Goal: Task Accomplishment & Management: Use online tool/utility

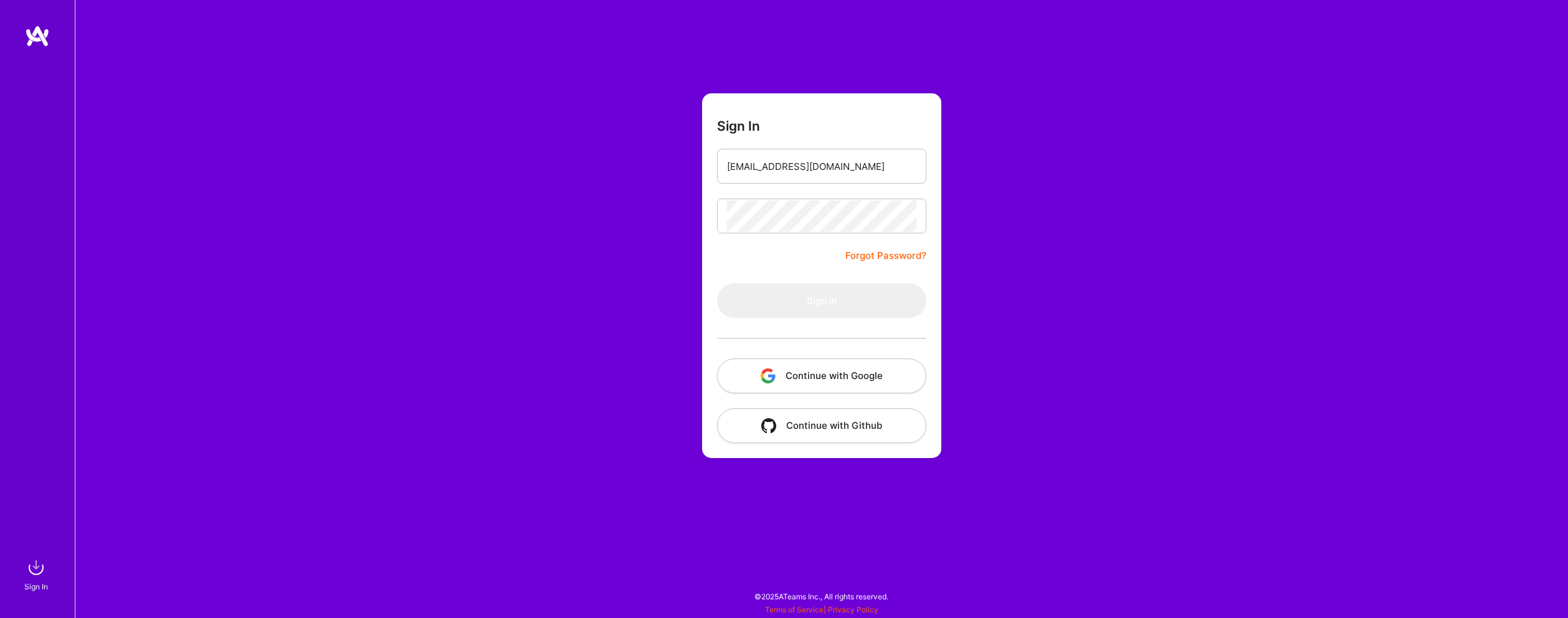
type input "[EMAIL_ADDRESS][DOMAIN_NAME]"
click at [822, 301] on button "Sign In" at bounding box center [821, 300] width 209 height 35
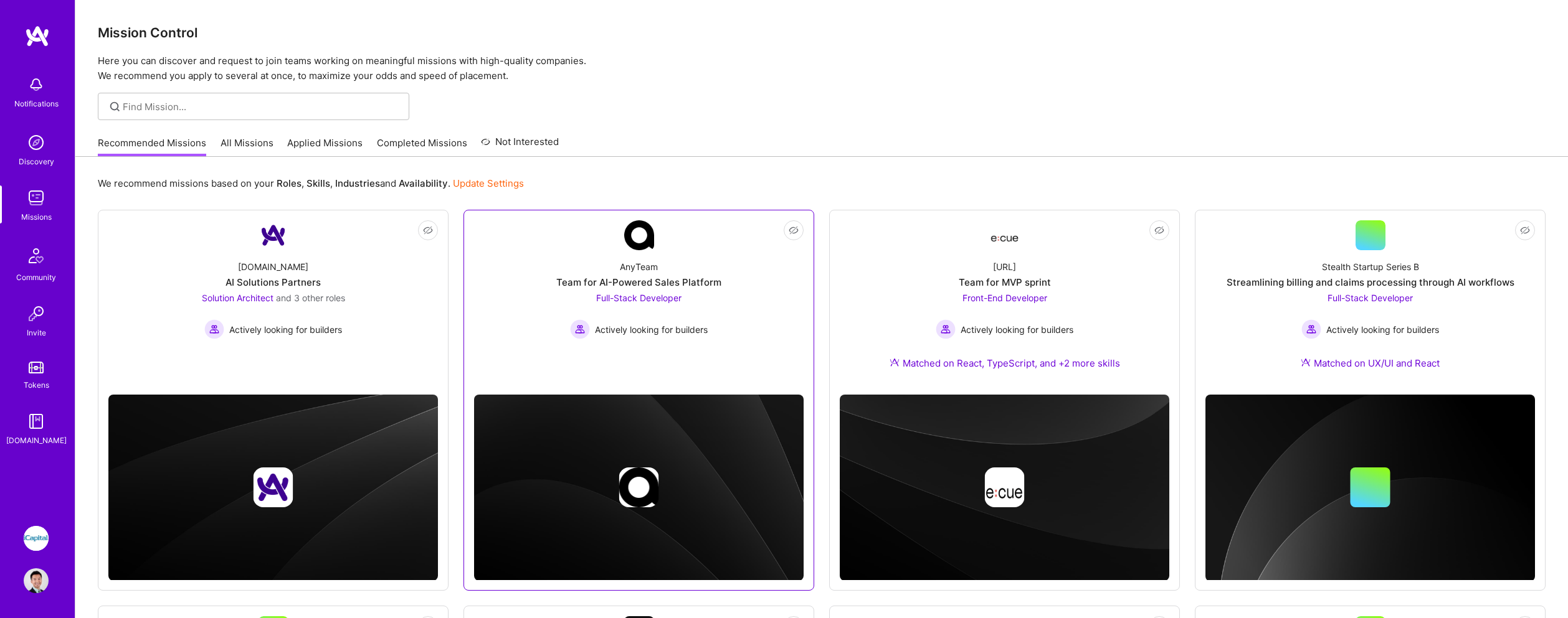
scroll to position [3, 0]
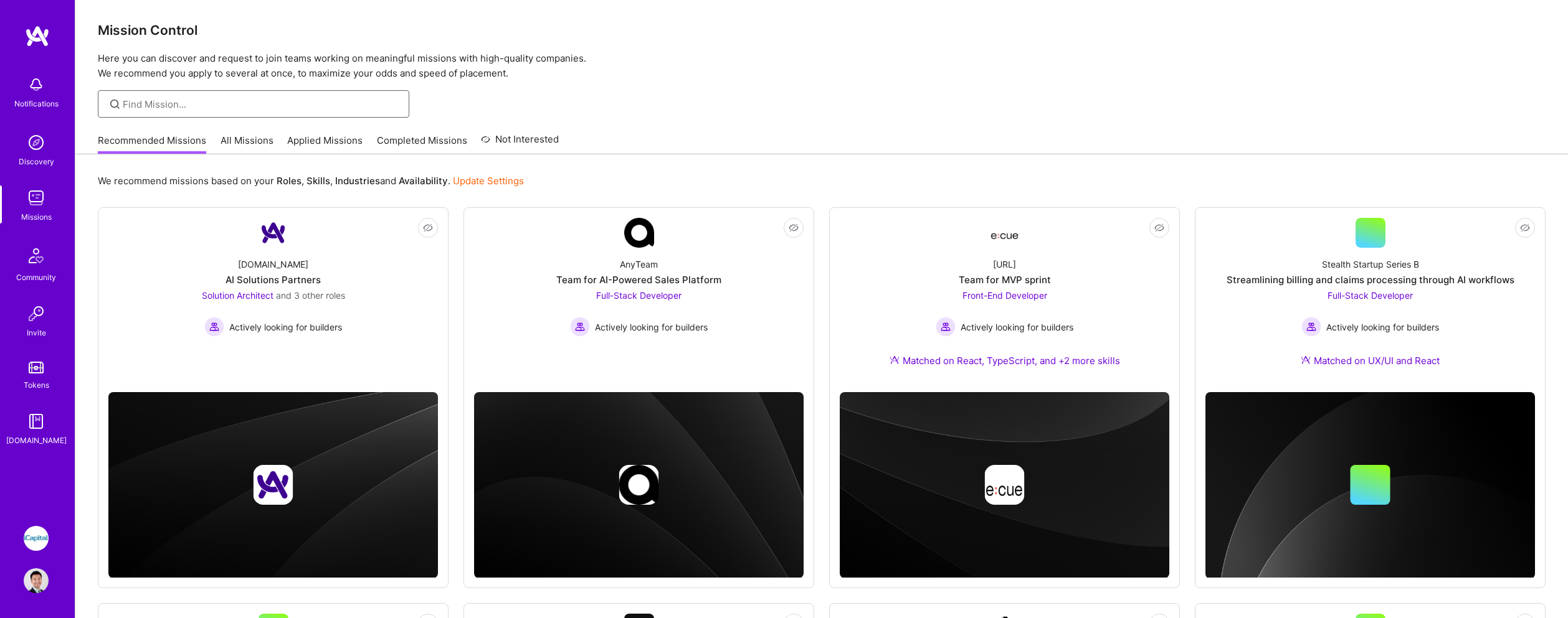
click at [224, 109] on input at bounding box center [261, 104] width 277 height 13
drag, startPoint x: 243, startPoint y: 138, endPoint x: 282, endPoint y: 111, distance: 47.4
click at [243, 138] on link "All Missions" at bounding box center [247, 144] width 53 height 20
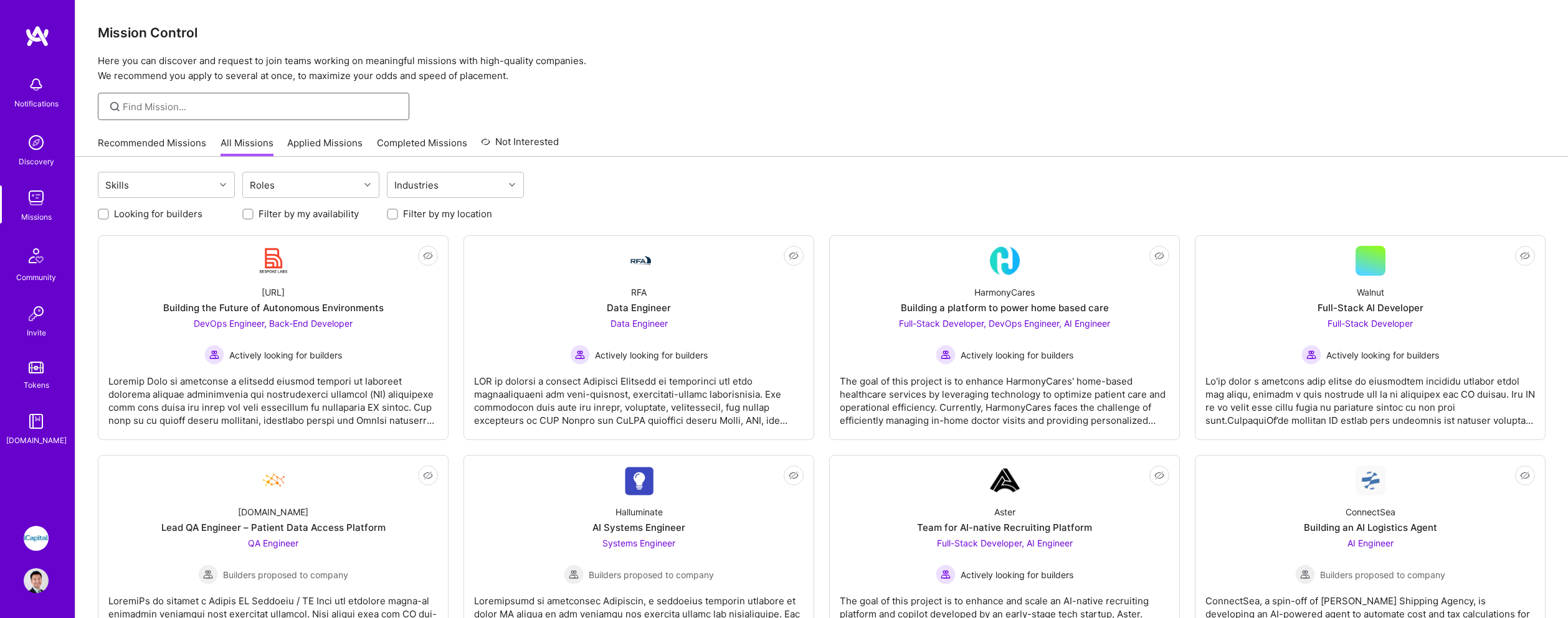
click at [295, 101] on input at bounding box center [261, 106] width 277 height 13
click at [288, 107] on input at bounding box center [261, 106] width 277 height 13
type input "angular"
click at [261, 104] on input "angular" at bounding box center [261, 106] width 277 height 13
click at [166, 184] on div "Skills" at bounding box center [157, 185] width 116 height 25
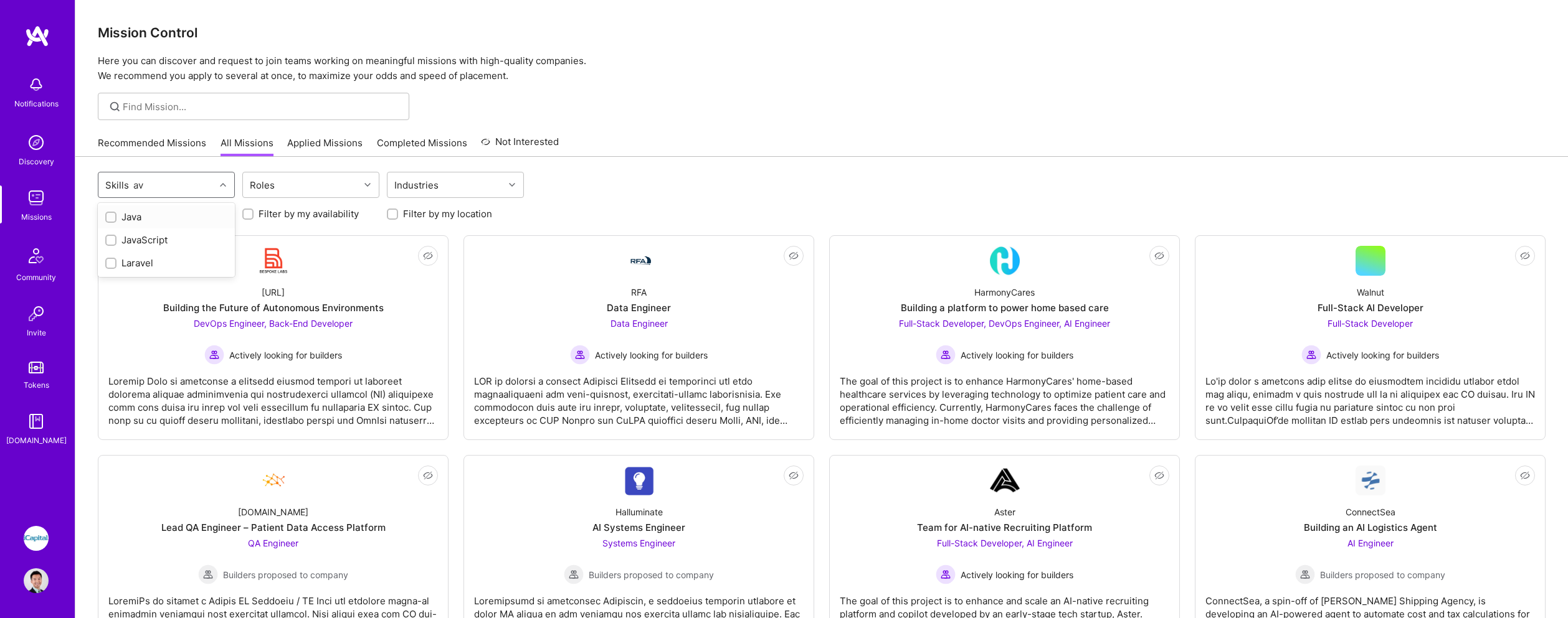
type input "a"
type input "angu"
click at [158, 217] on div "Angular" at bounding box center [166, 217] width 122 height 13
checkbox input "true"
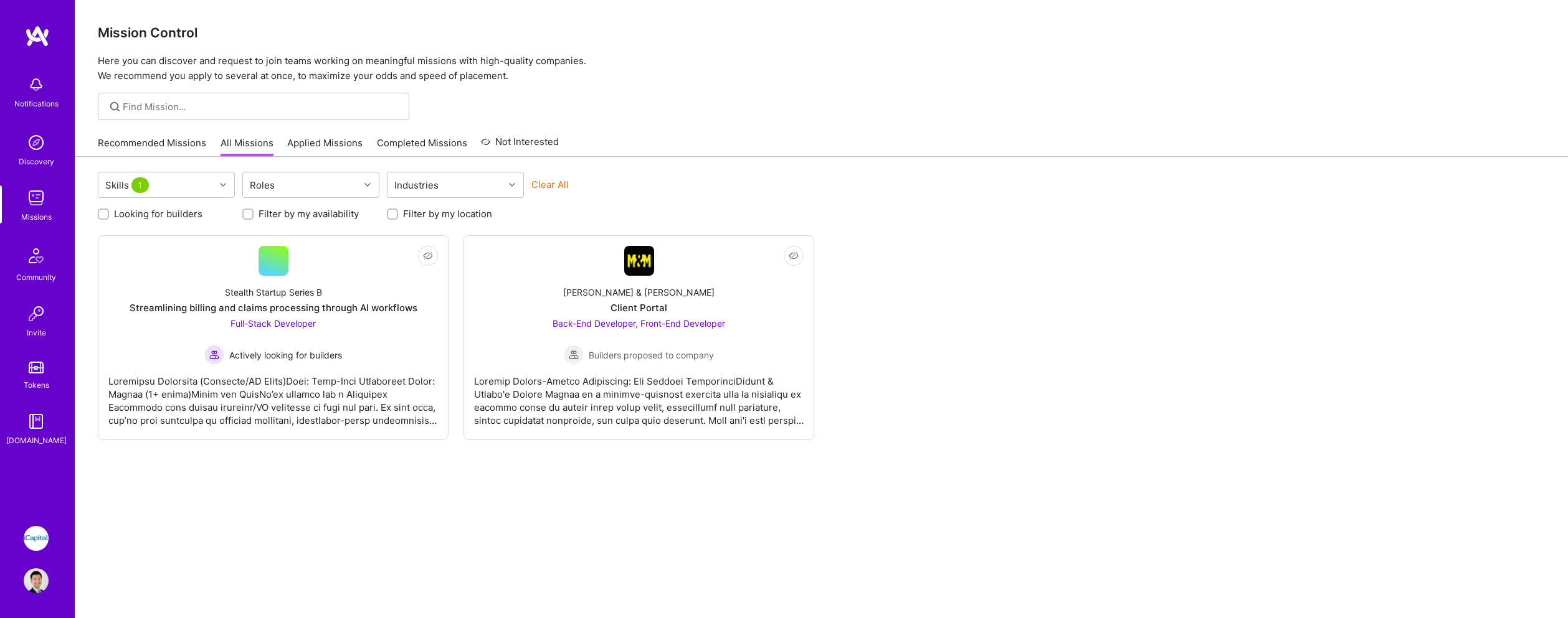
click at [852, 185] on div "Skills 1 Roles Industries Clear All" at bounding box center [822, 187] width 1448 height 30
click at [644, 263] on img at bounding box center [639, 261] width 30 height 30
click at [275, 262] on div at bounding box center [274, 261] width 30 height 30
click at [126, 147] on link "Recommended Missions" at bounding box center [152, 147] width 109 height 20
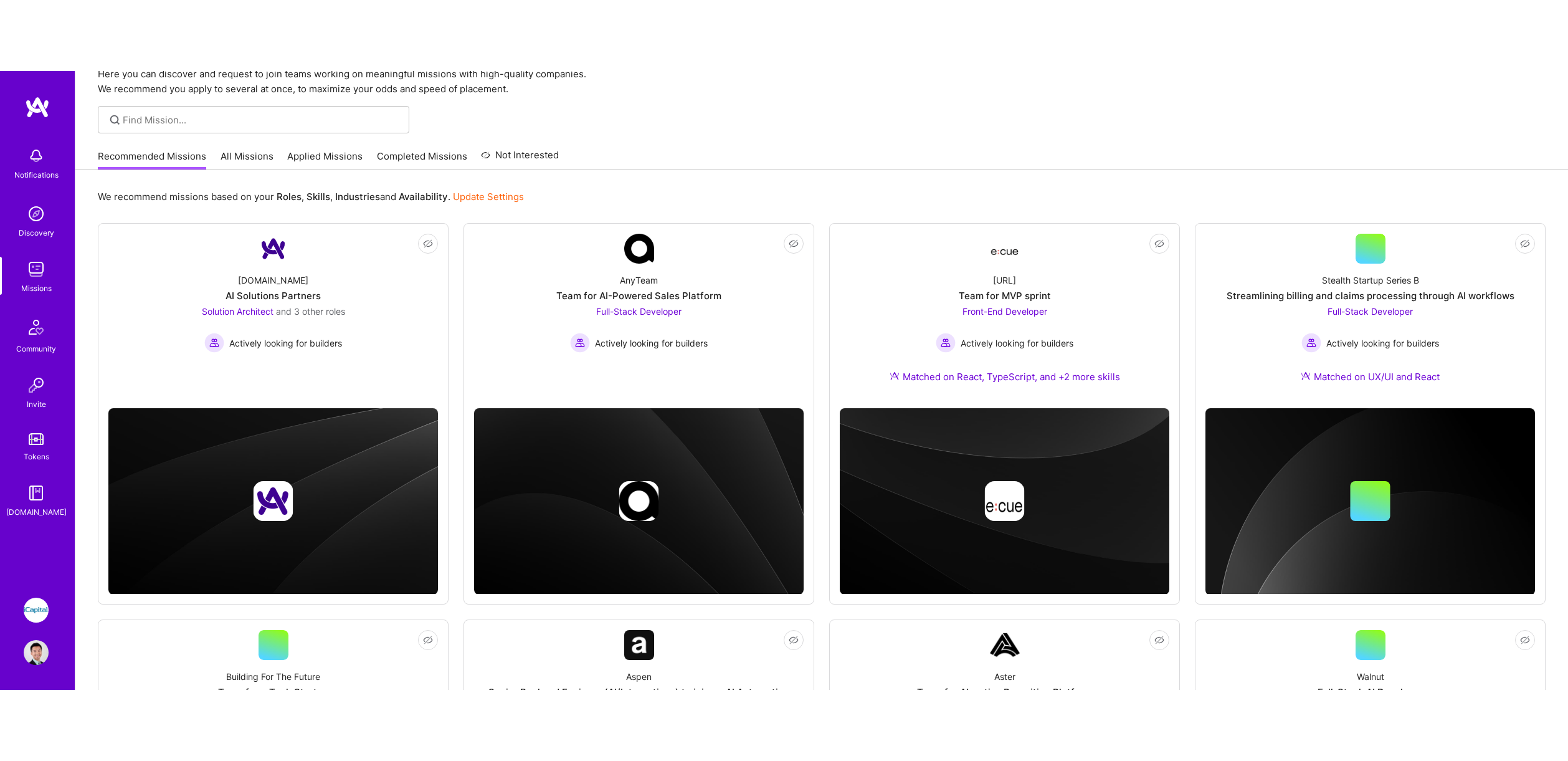
scroll to position [57, 0]
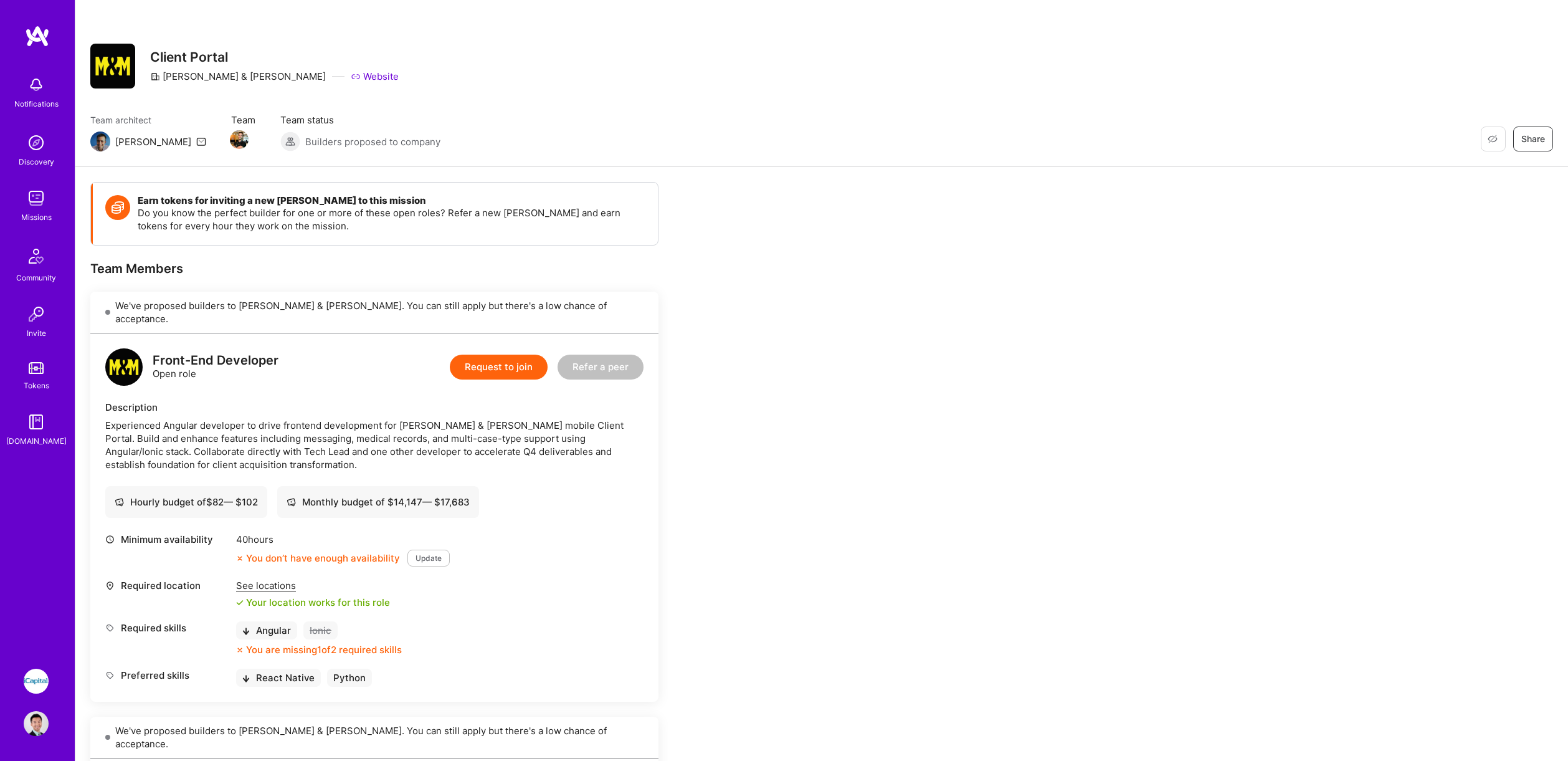
scroll to position [10, 0]
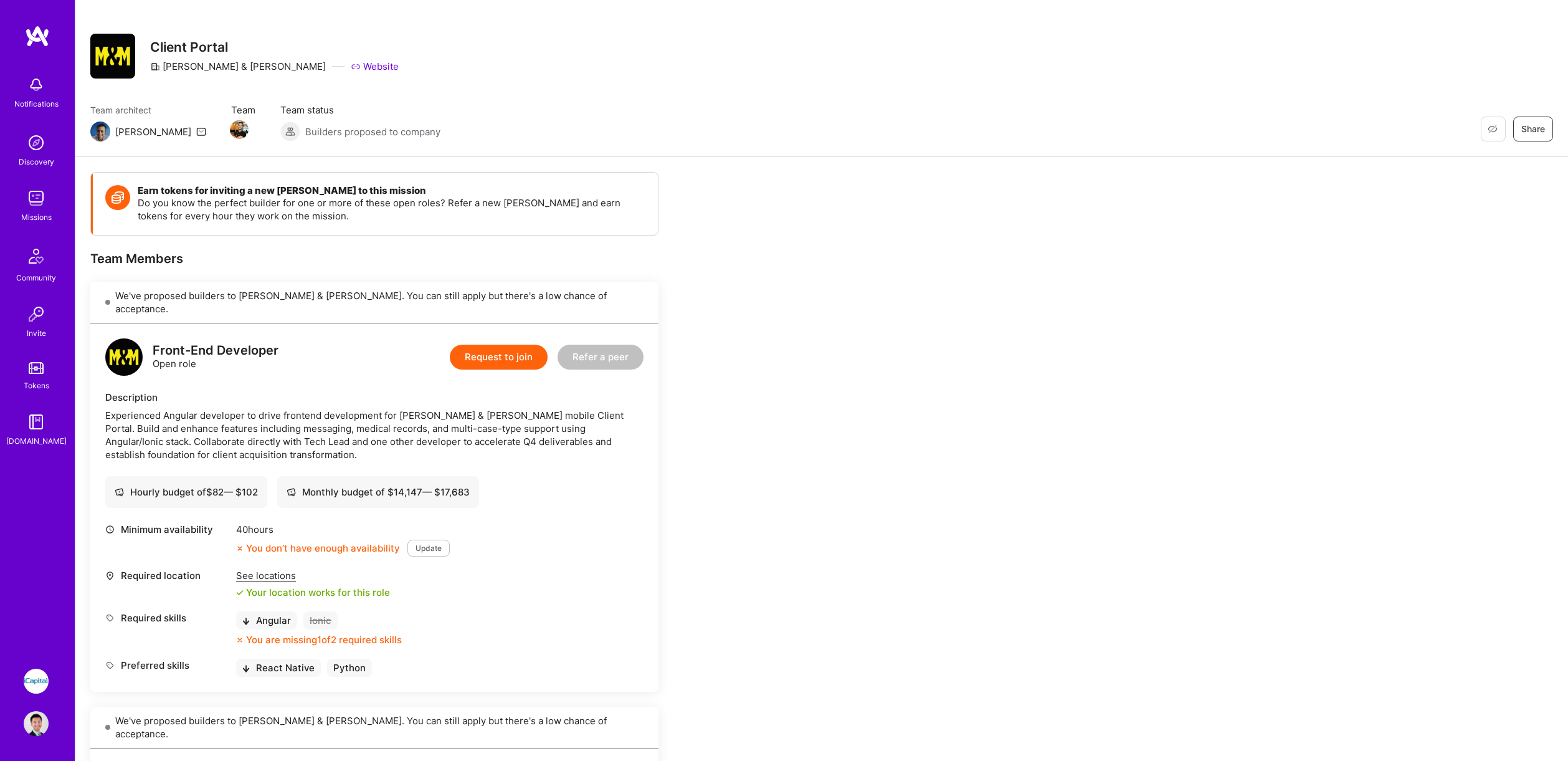
click at [44, 619] on img at bounding box center [36, 681] width 25 height 25
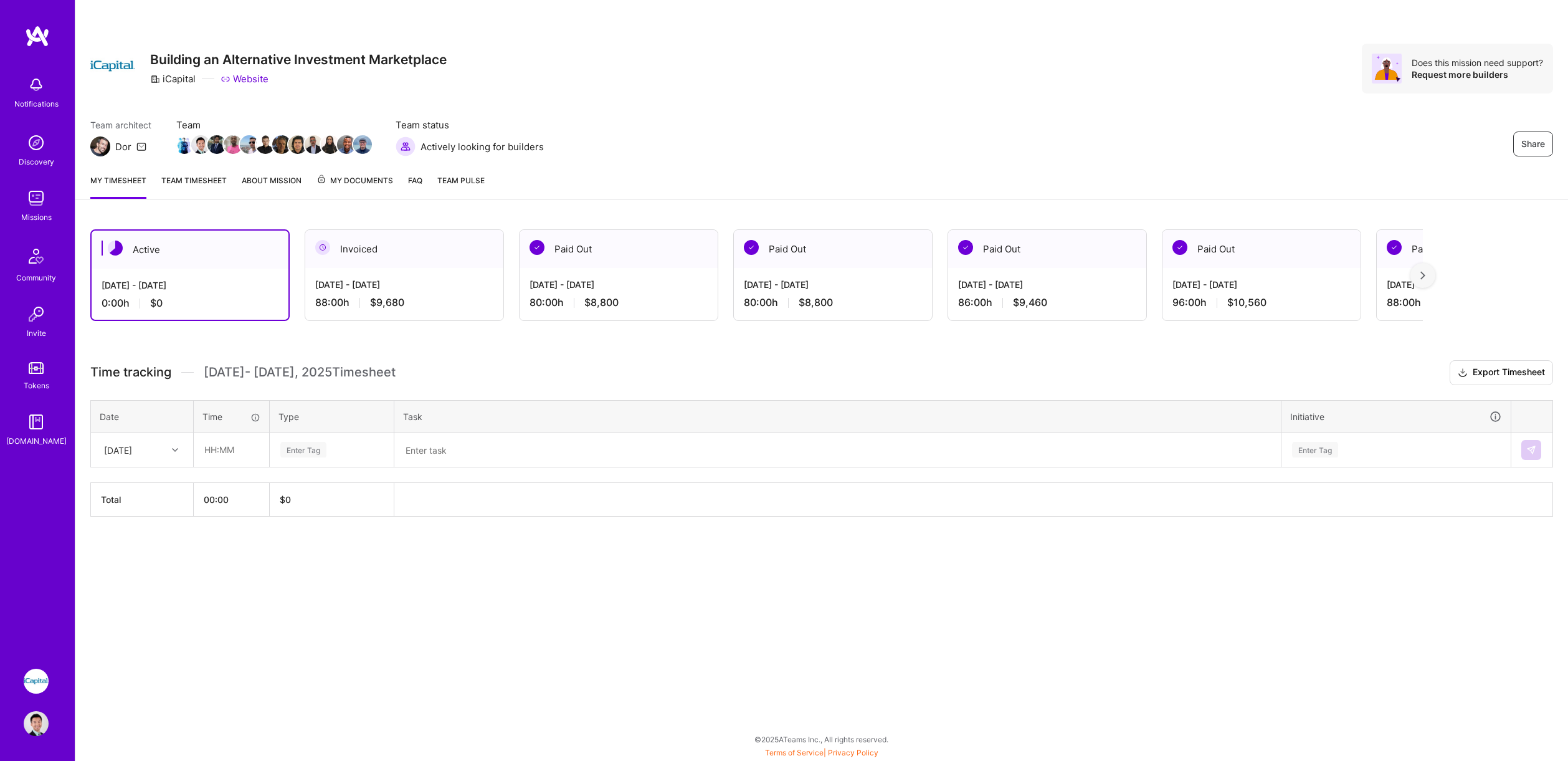
click at [43, 619] on img at bounding box center [36, 723] width 25 height 25
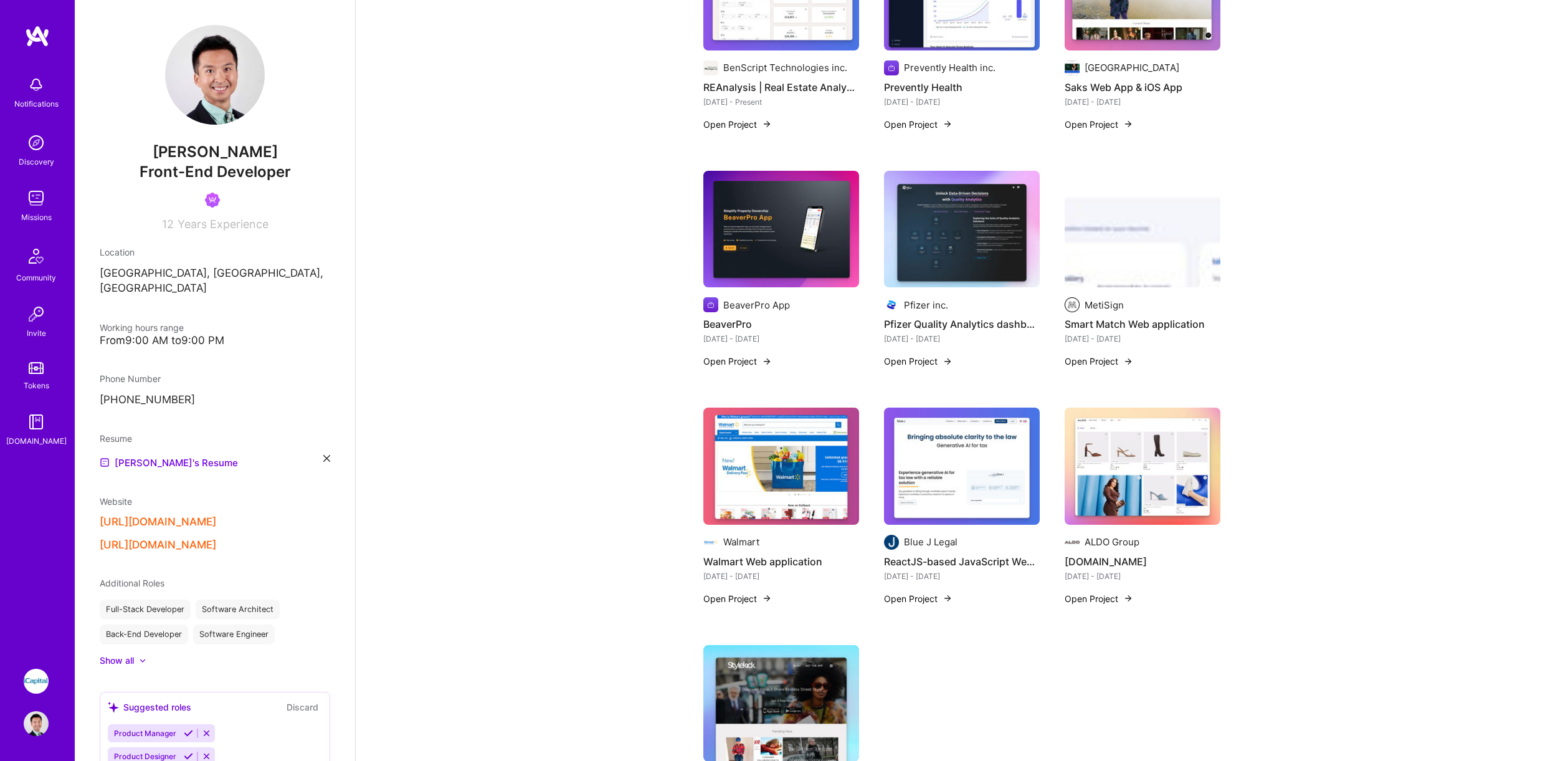
scroll to position [512, 0]
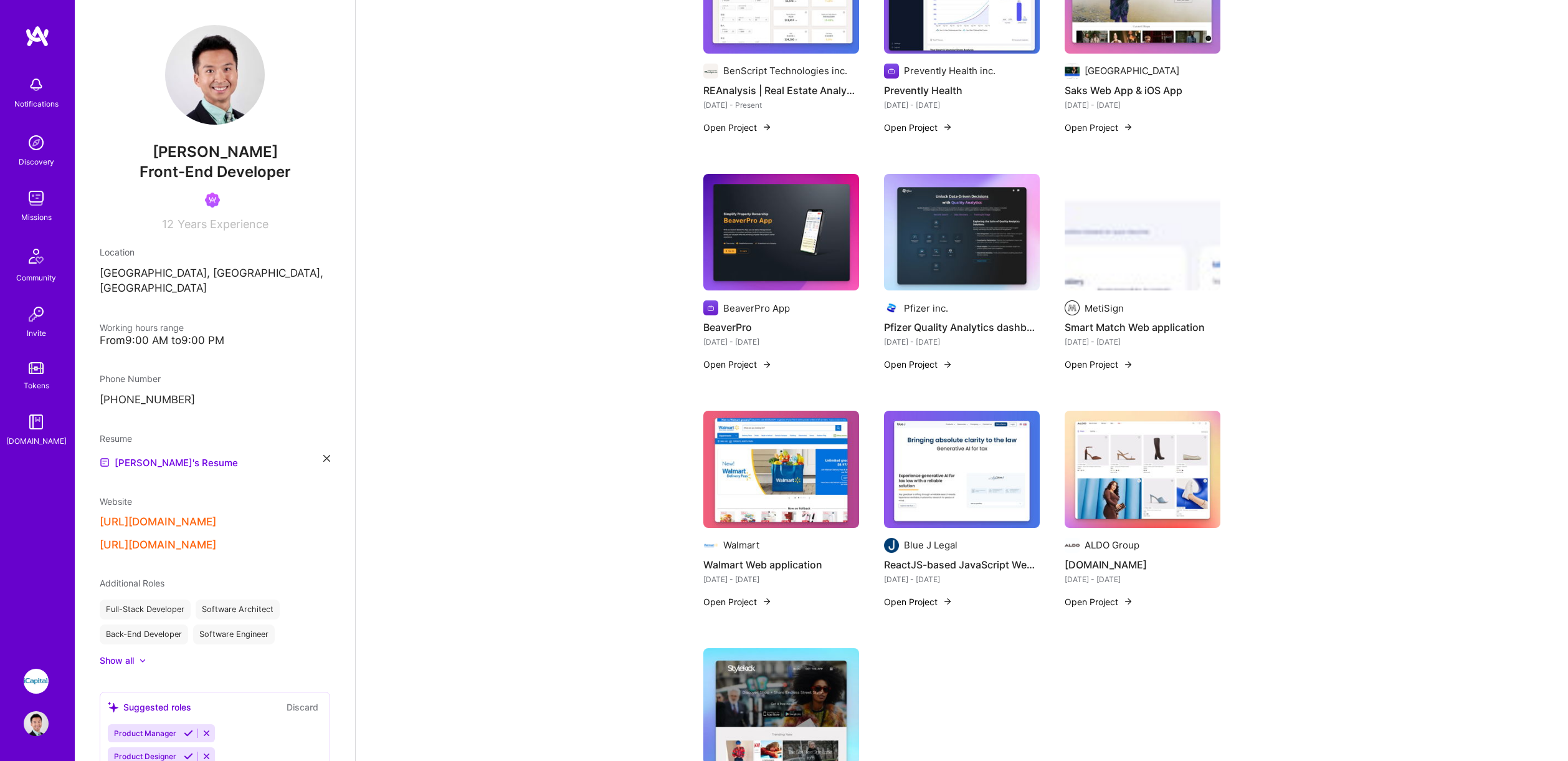
click at [40, 619] on img at bounding box center [36, 681] width 25 height 25
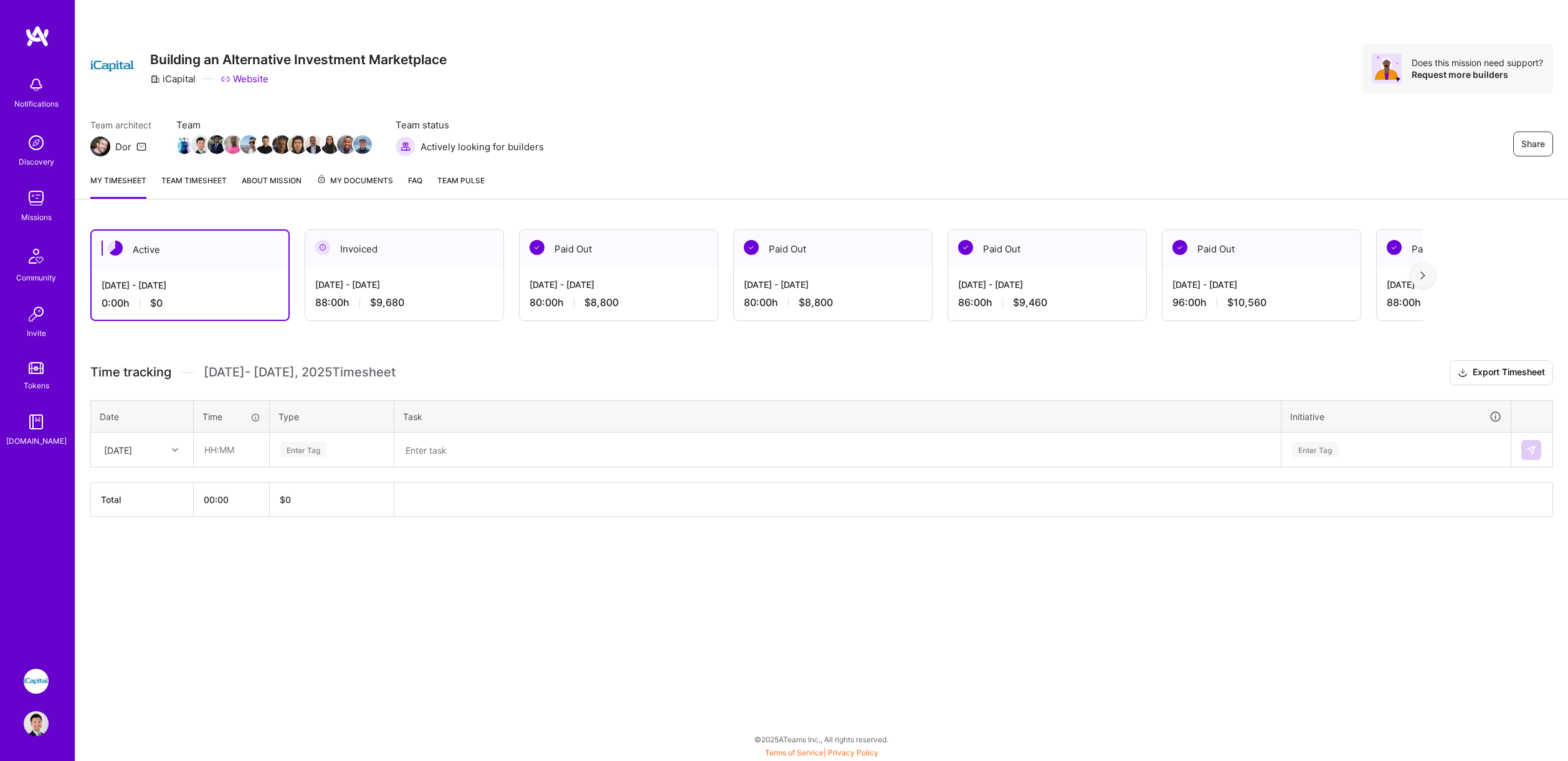
click at [358, 183] on span "My Documents" at bounding box center [355, 181] width 77 height 13
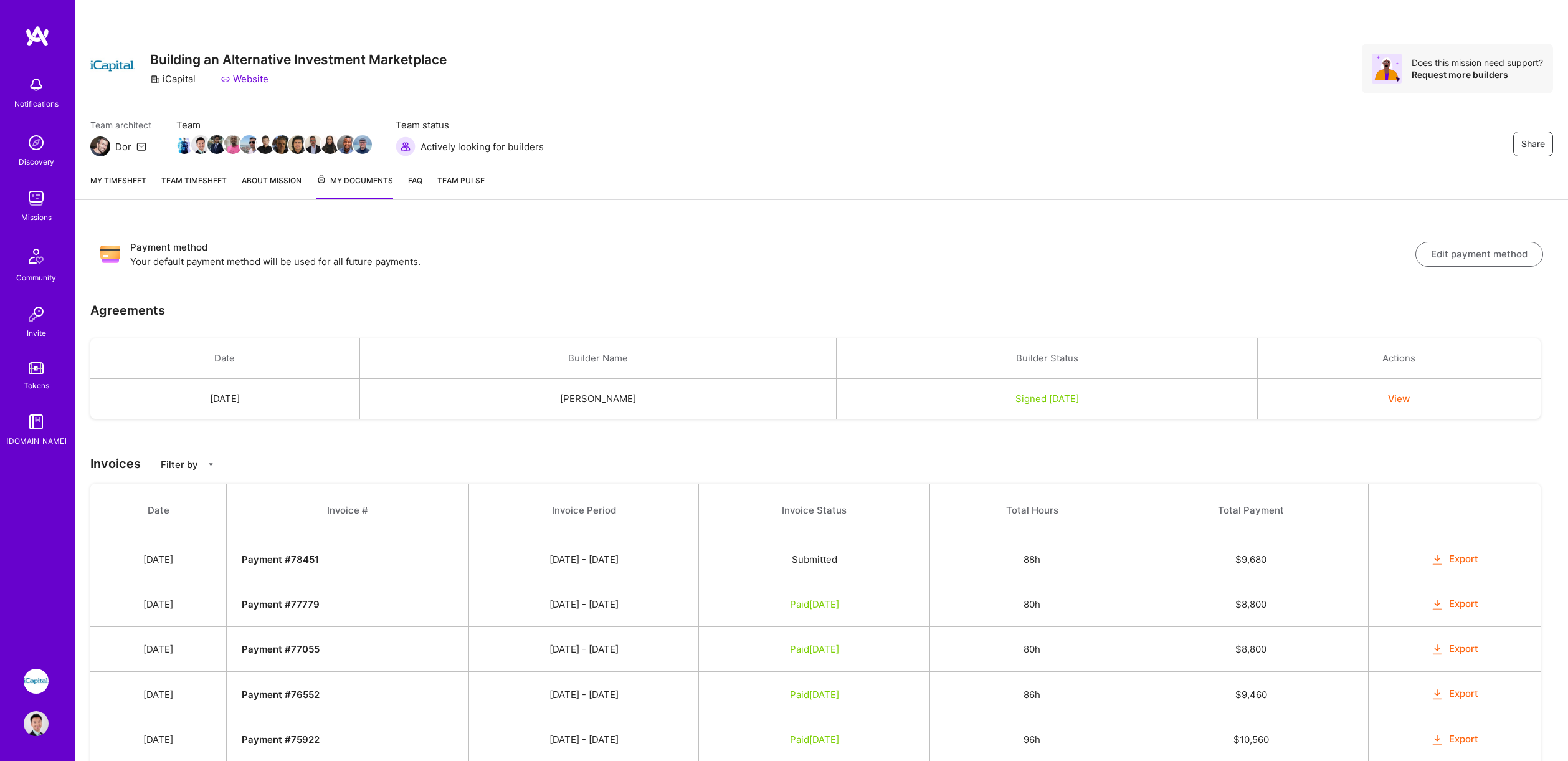
scroll to position [3, 0]
click at [1447, 257] on button "Edit payment method" at bounding box center [1479, 251] width 128 height 25
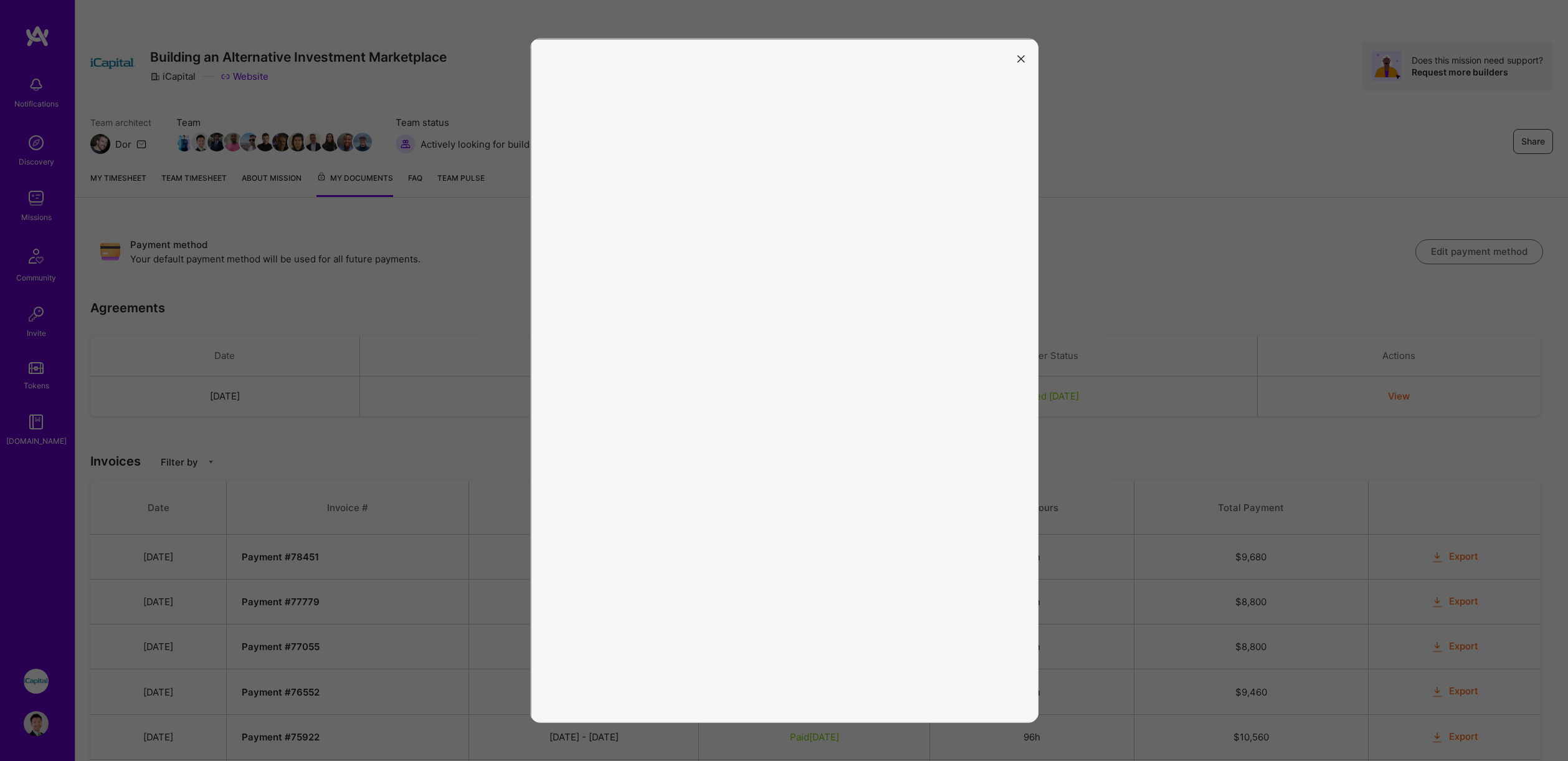
scroll to position [10, 0]
